Goal: Transaction & Acquisition: Purchase product/service

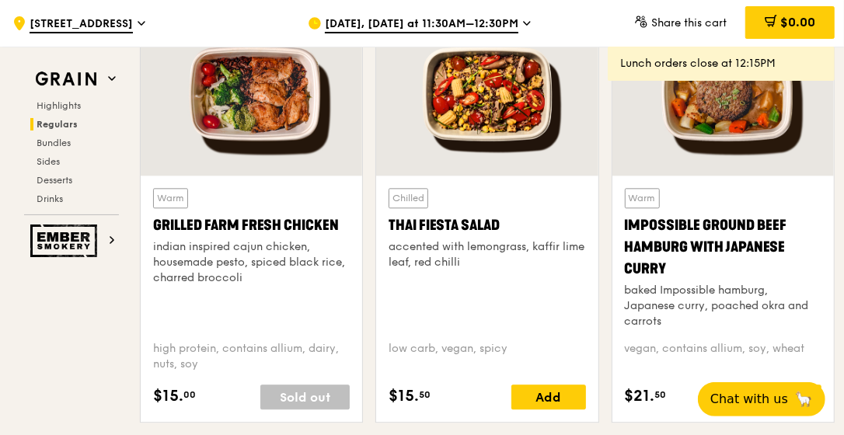
scroll to position [1865, 0]
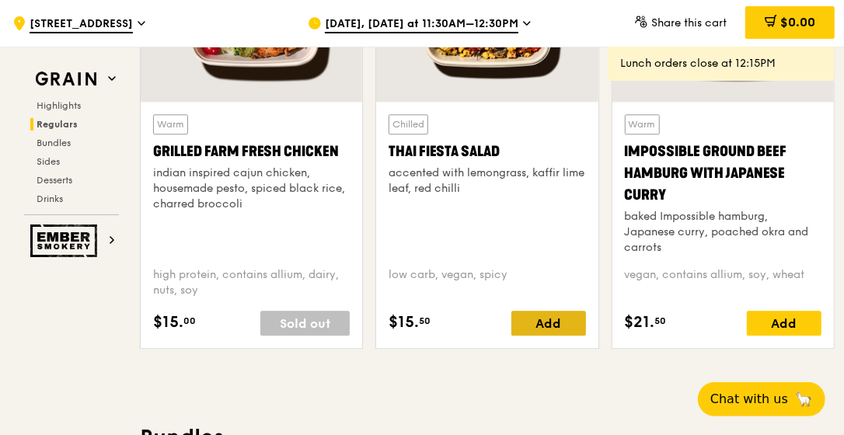
click at [573, 322] on div "Add" at bounding box center [548, 323] width 75 height 25
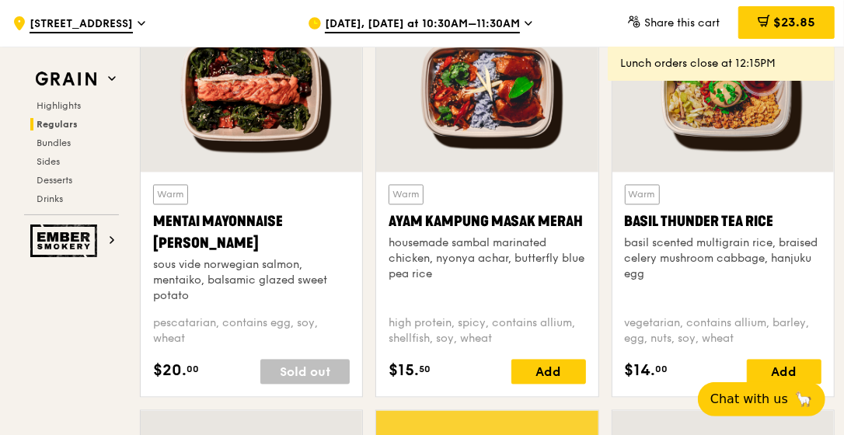
scroll to position [1399, 0]
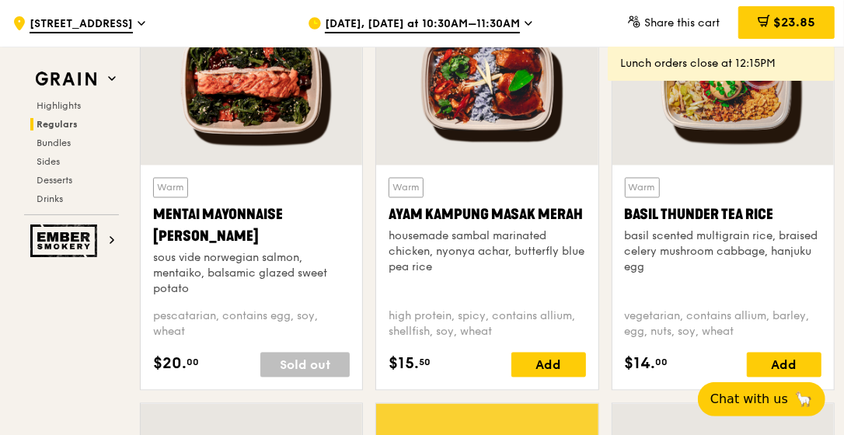
drag, startPoint x: 780, startPoint y: 214, endPoint x: 621, endPoint y: 221, distance: 159.4
click at [621, 221] on div "Warm Basil Thunder Tea [PERSON_NAME] scented multigrain rice, braised celery mu…" at bounding box center [722, 277] width 221 height 225
drag, startPoint x: 621, startPoint y: 221, endPoint x: 684, endPoint y: 214, distance: 63.2
copy div "Basil Thunder Tea Rice"
click at [787, 22] on span "$23.85" at bounding box center [794, 22] width 42 height 15
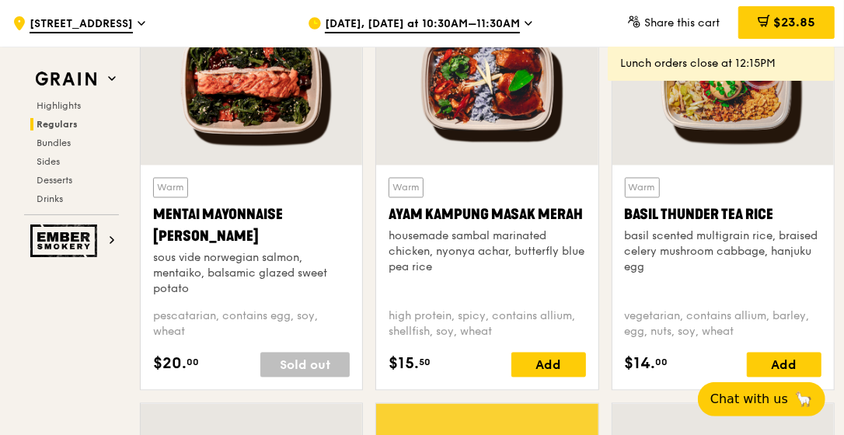
scroll to position [0, 0]
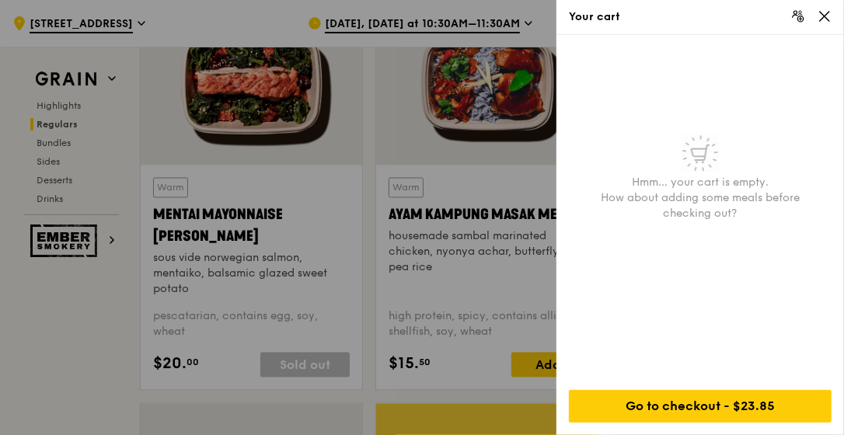
click at [834, 16] on div "Your cart" at bounding box center [699, 17] width 287 height 35
click at [827, 12] on icon at bounding box center [824, 16] width 14 height 14
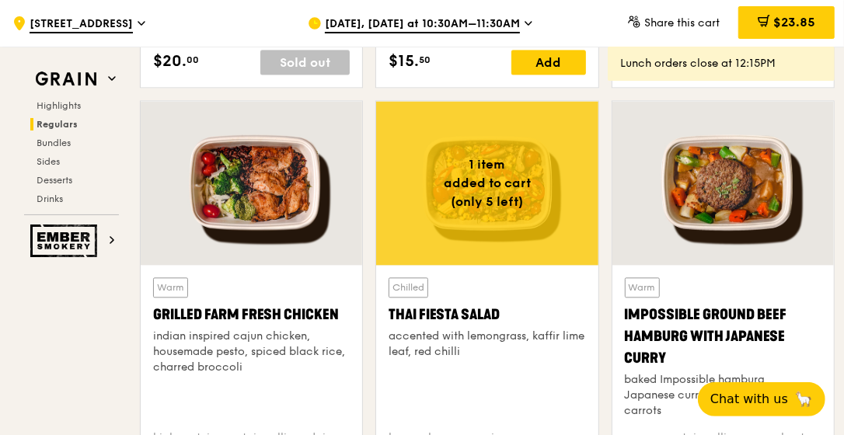
scroll to position [1865, 0]
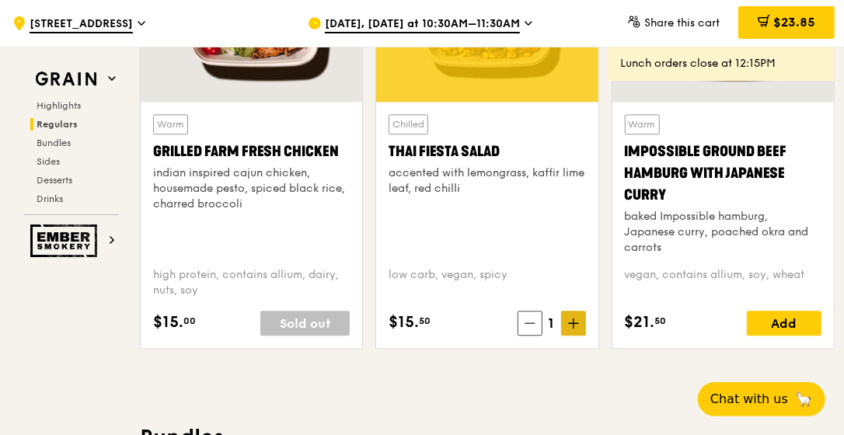
click at [580, 319] on span at bounding box center [573, 323] width 25 height 25
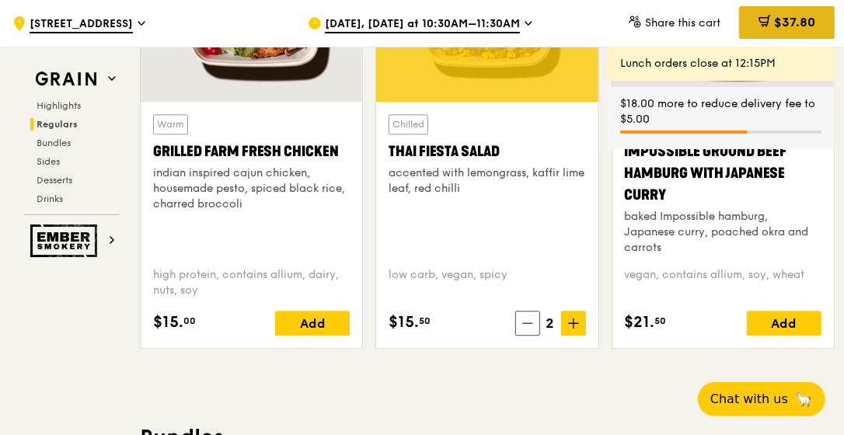
click at [778, 25] on span "$37.80" at bounding box center [794, 22] width 41 height 15
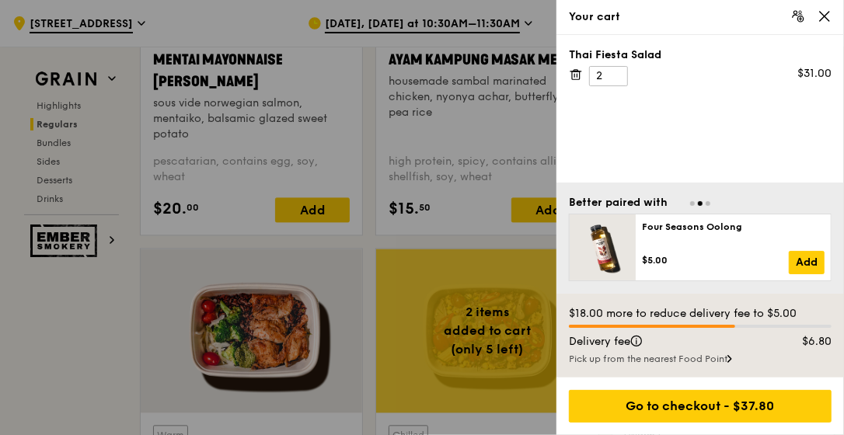
scroll to position [1632, 0]
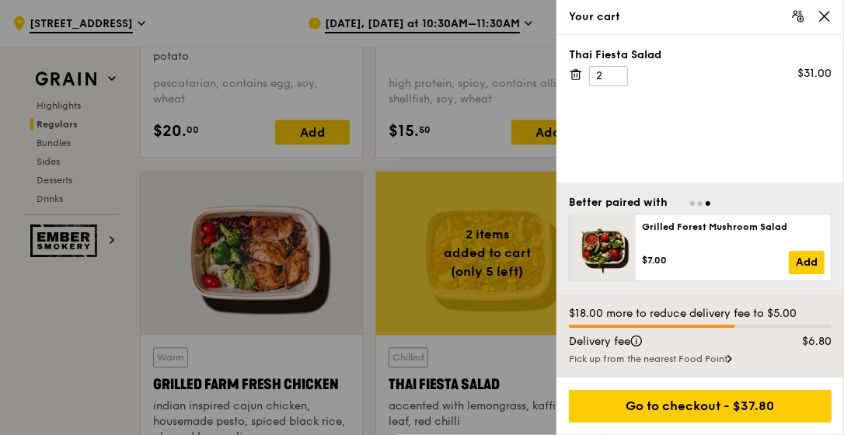
click at [448, 135] on div at bounding box center [422, 217] width 844 height 435
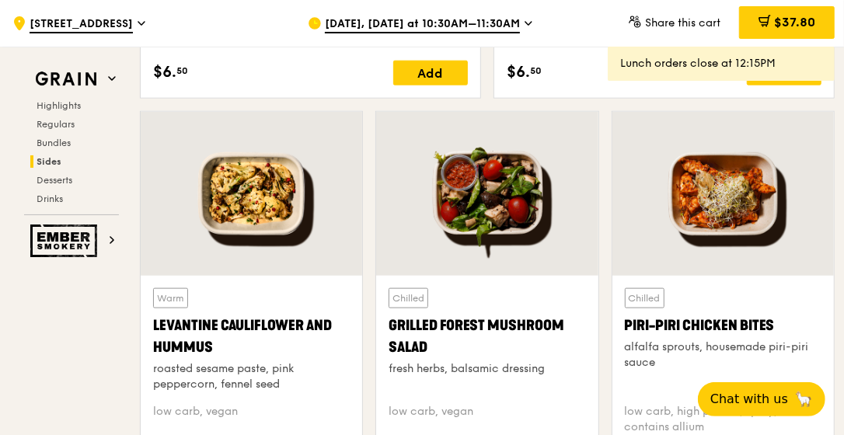
scroll to position [3886, 0]
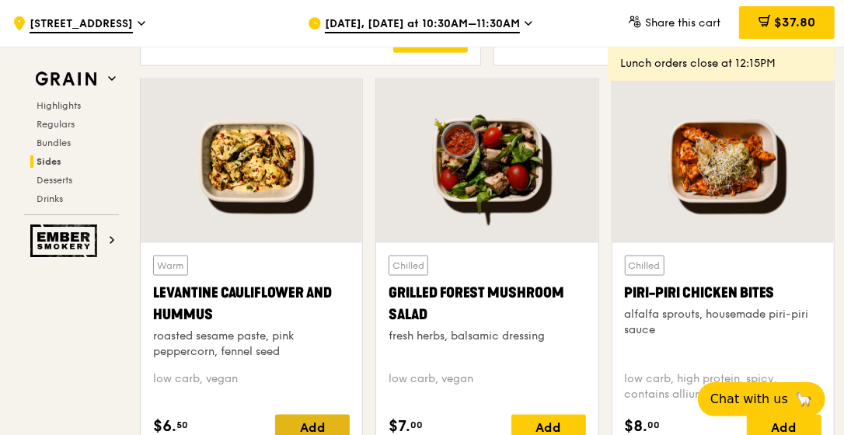
click at [304, 418] on div "Add" at bounding box center [312, 427] width 75 height 25
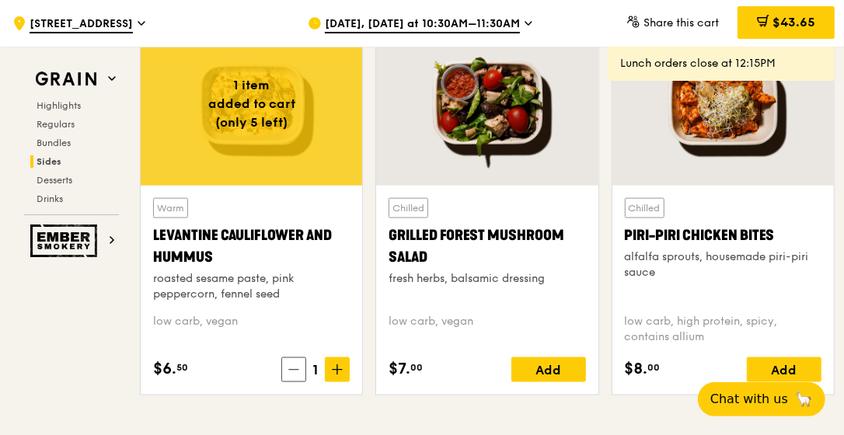
scroll to position [3963, 0]
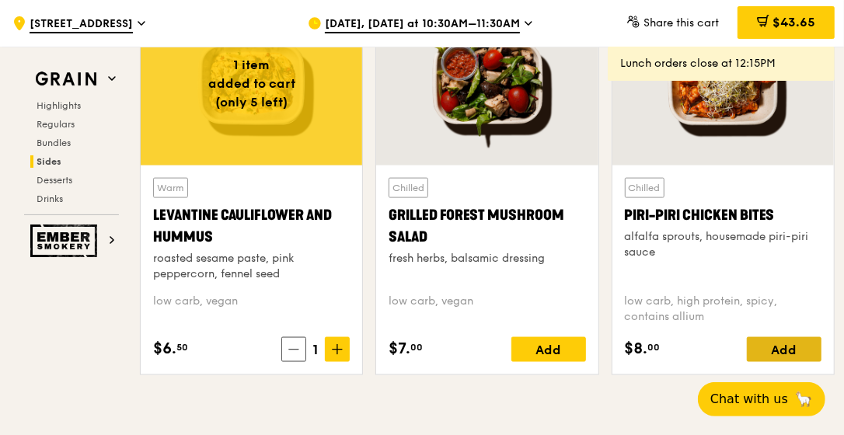
click at [781, 343] on div "Add" at bounding box center [784, 349] width 75 height 25
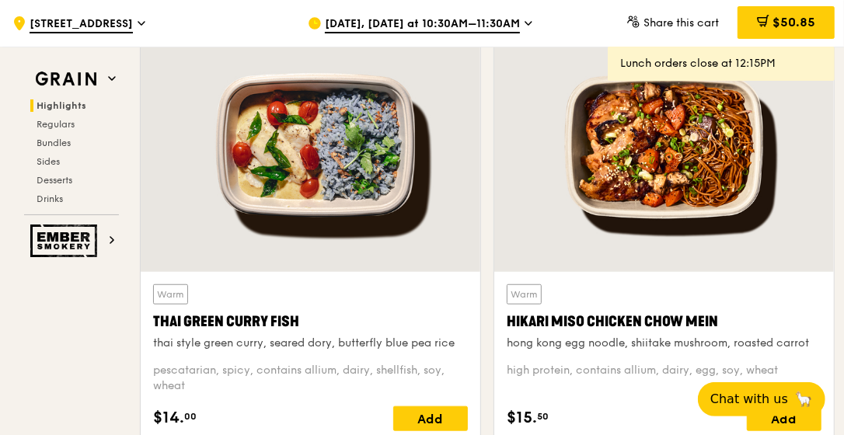
scroll to position [623, 0]
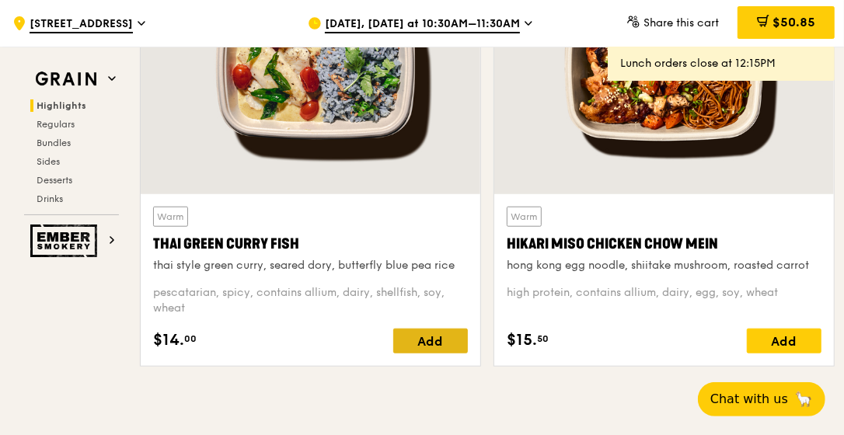
click at [446, 335] on div "Add" at bounding box center [430, 341] width 75 height 25
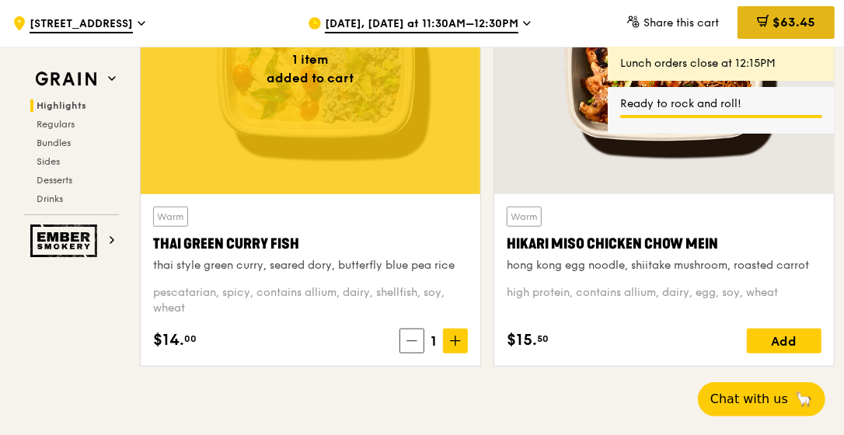
click at [793, 23] on span "$63.45" at bounding box center [793, 22] width 43 height 15
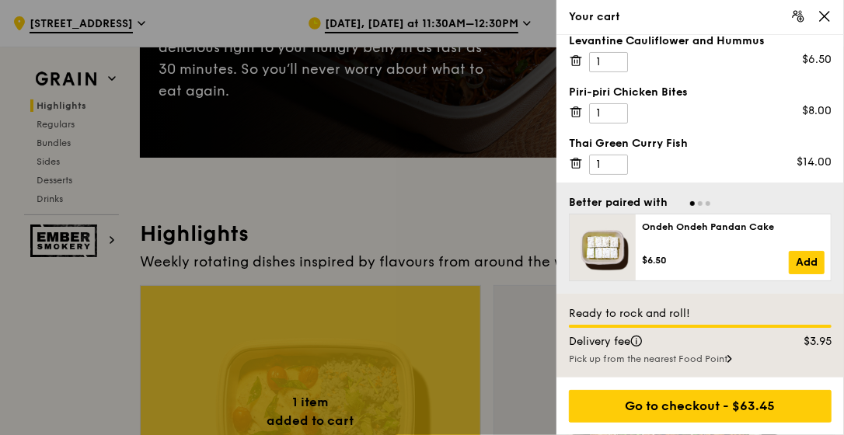
scroll to position [312, 0]
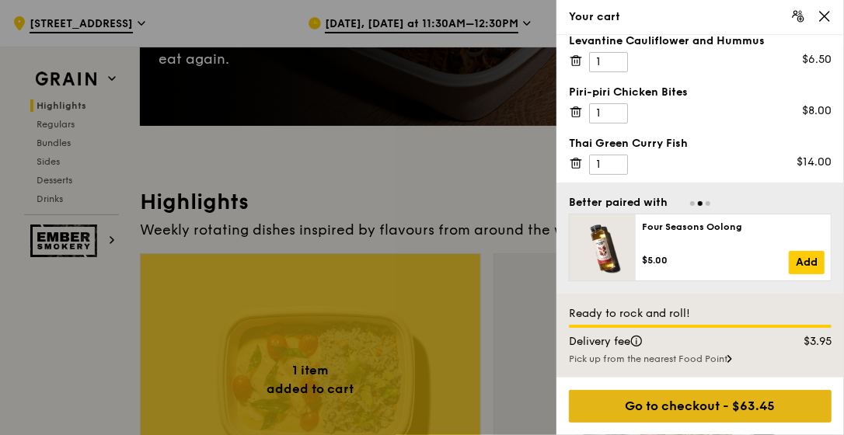
click at [692, 413] on div "Go to checkout - $63.45" at bounding box center [700, 406] width 263 height 33
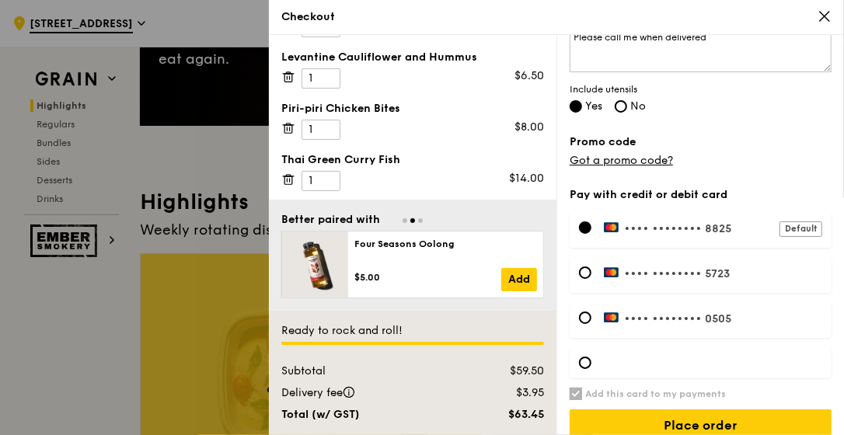
scroll to position [494, 0]
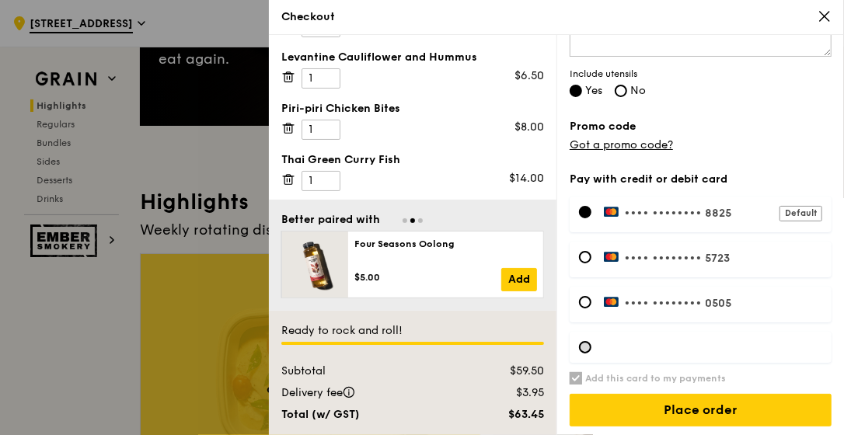
click at [582, 341] on div at bounding box center [585, 347] width 12 height 12
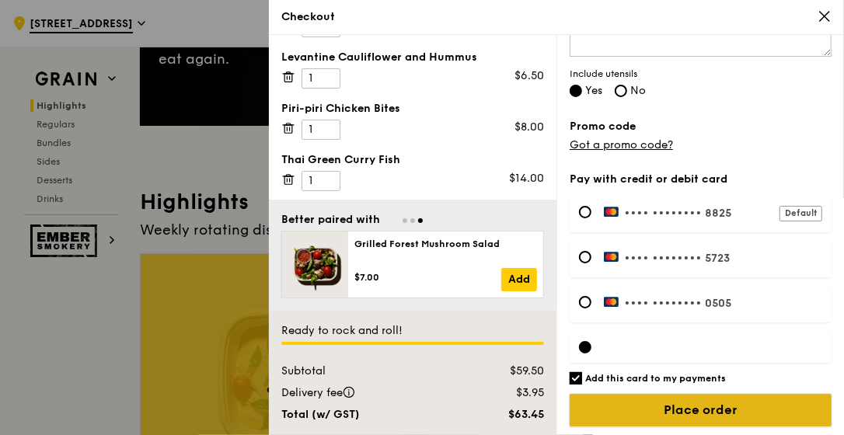
click at [725, 412] on input "Place order" at bounding box center [701, 410] width 262 height 33
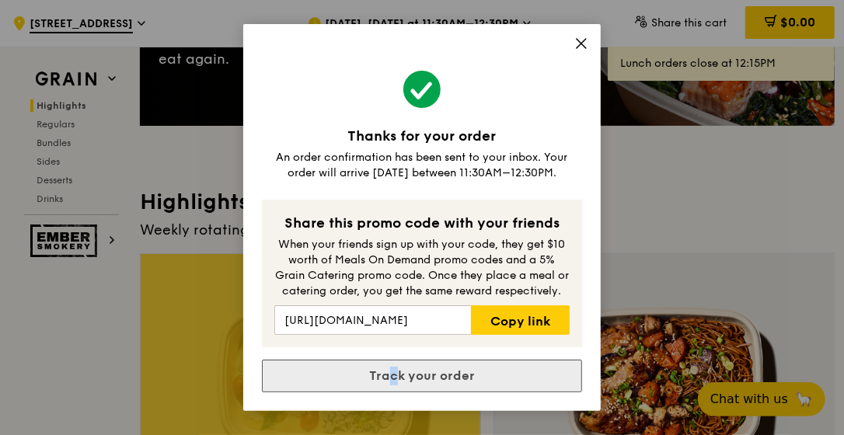
click at [394, 371] on link "Track your order" at bounding box center [422, 376] width 320 height 33
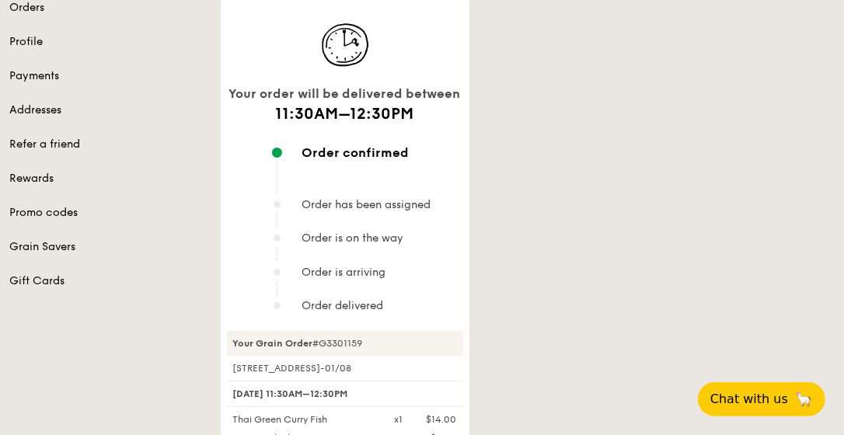
scroll to position [155, 0]
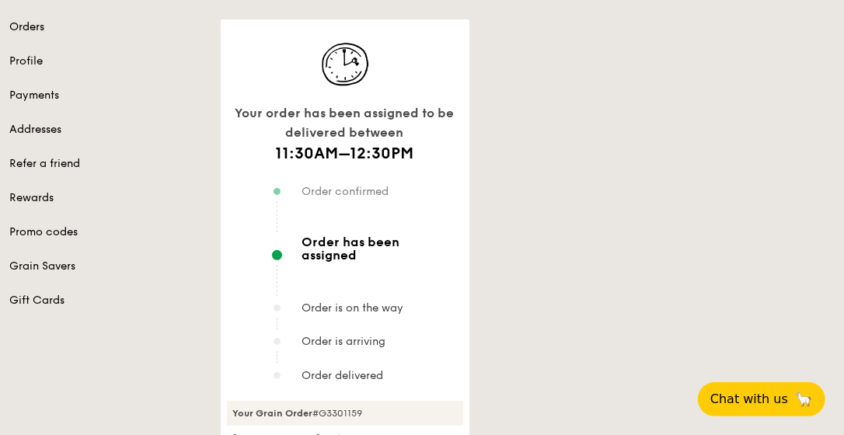
click at [38, 26] on link "Orders" at bounding box center [105, 27] width 193 height 16
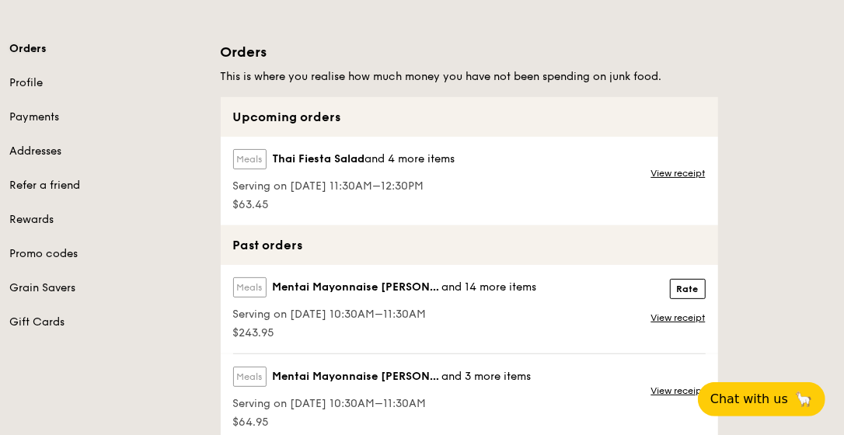
scroll to position [155, 0]
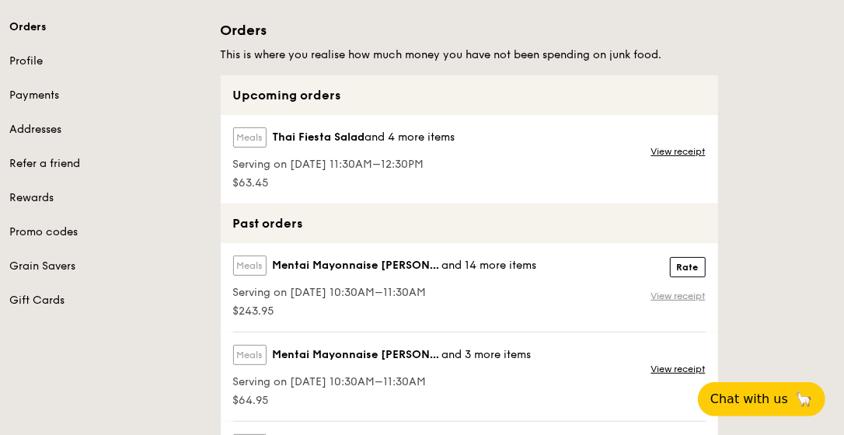
click at [683, 297] on link "View receipt" at bounding box center [678, 296] width 54 height 12
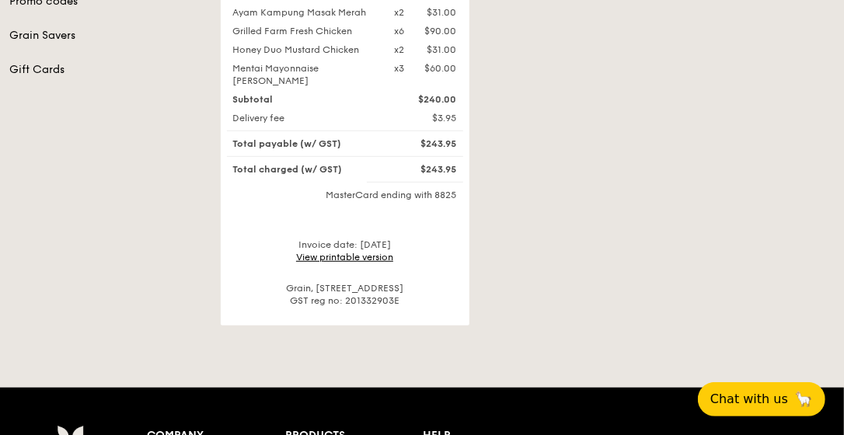
scroll to position [388, 0]
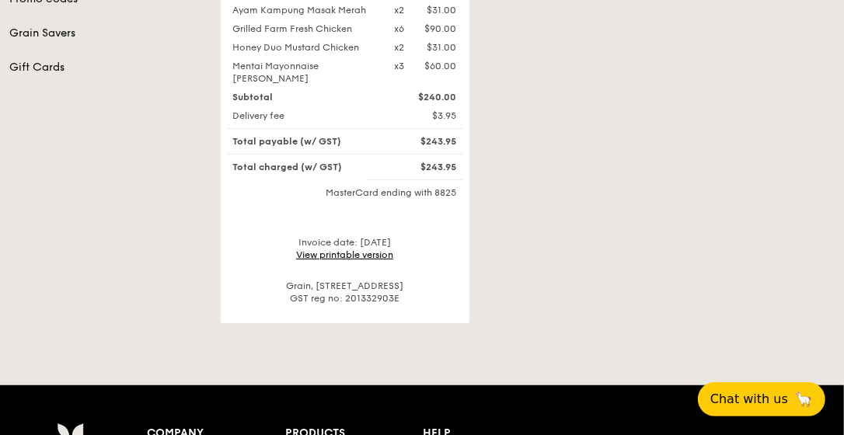
click at [336, 249] on link "View printable version" at bounding box center [344, 254] width 97 height 11
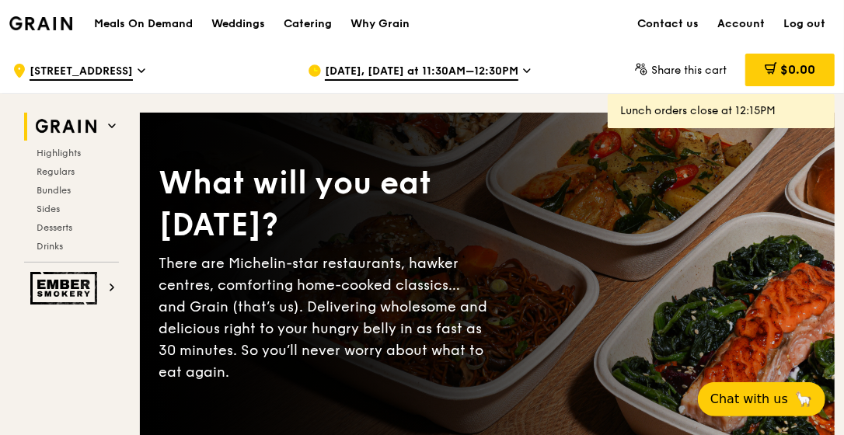
click at [110, 126] on icon at bounding box center [112, 126] width 8 height 8
